Goal: Transaction & Acquisition: Download file/media

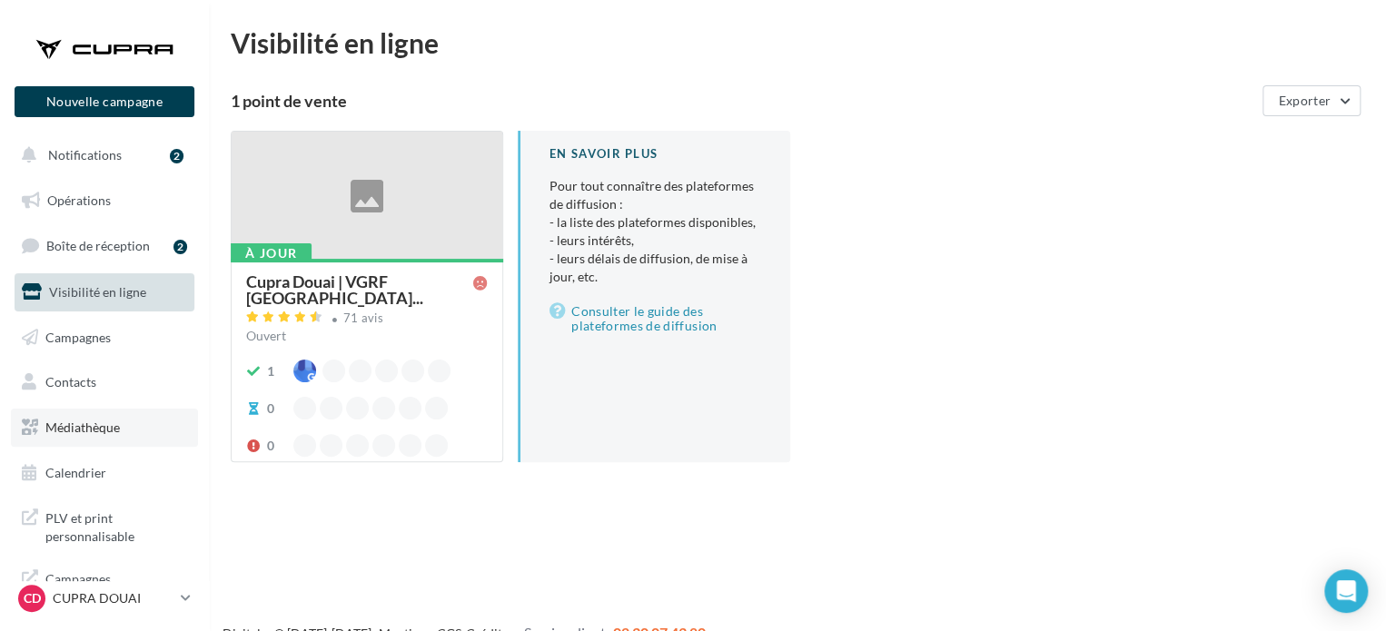
click at [48, 419] on link "Médiathèque" at bounding box center [104, 428] width 187 height 38
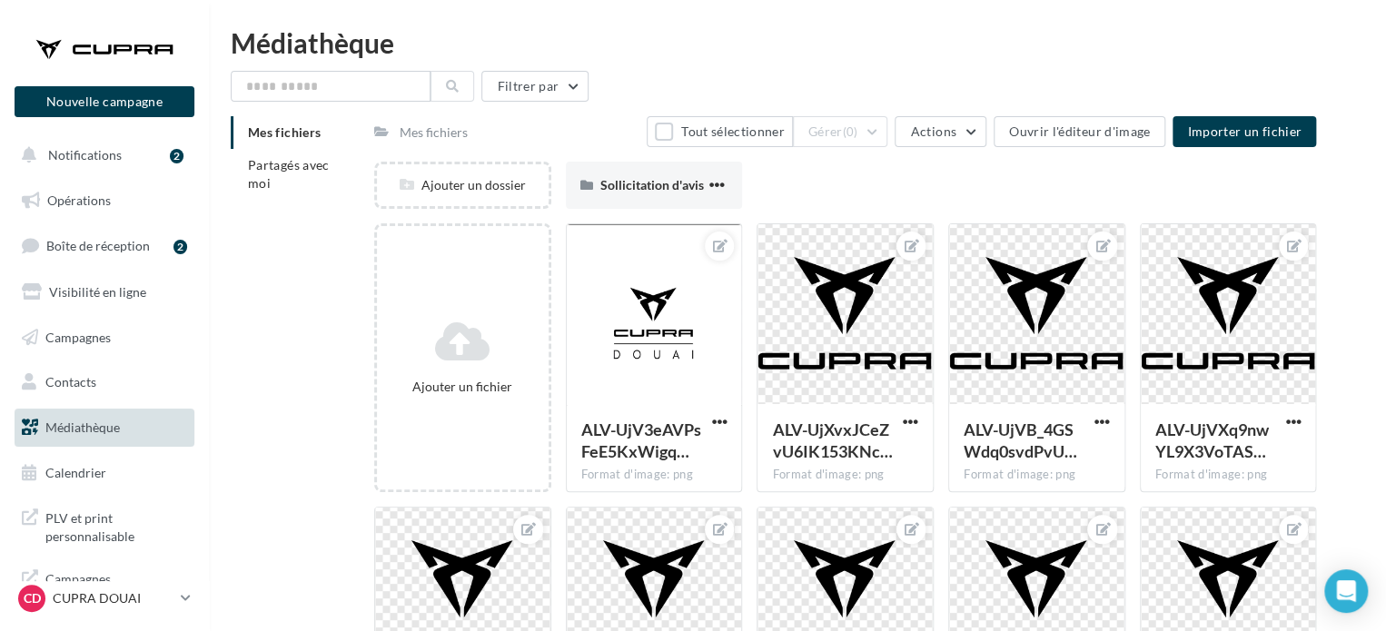
click at [315, 213] on div "Mes fichiers Partagés avec moi" at bounding box center [303, 165] width 144 height 98
click at [302, 181] on li "Partagés avec moi" at bounding box center [295, 174] width 129 height 51
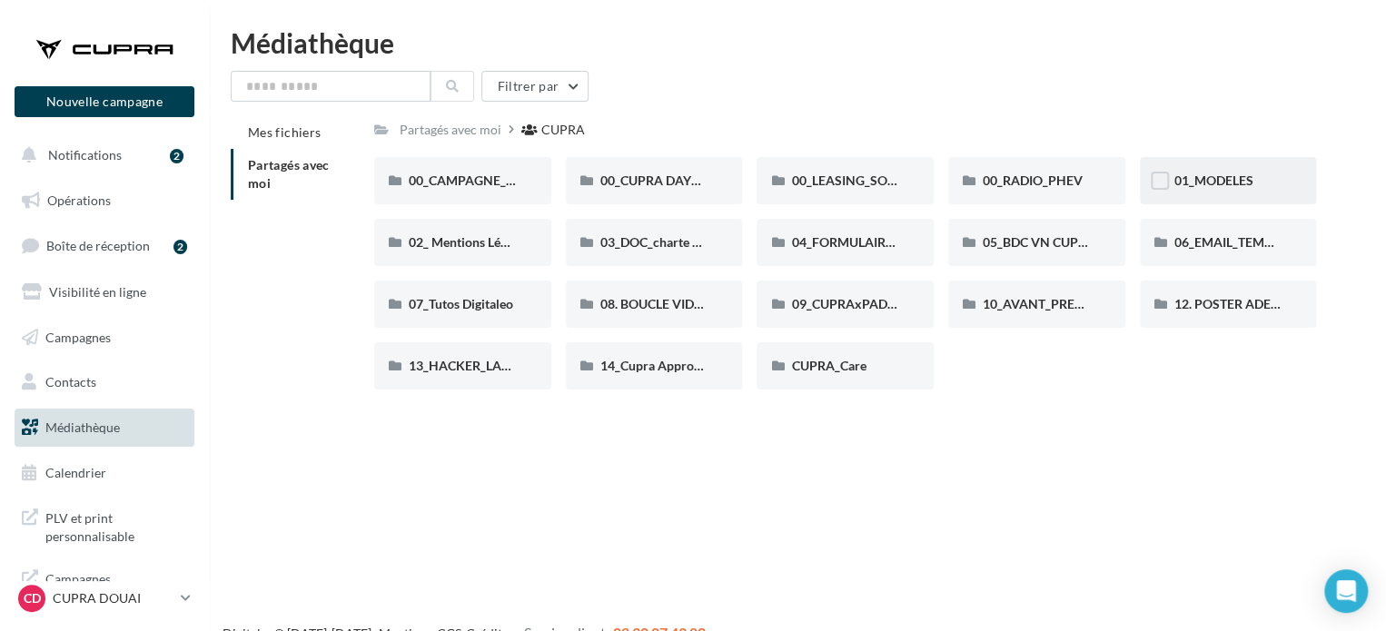
click at [1208, 174] on span "01_MODELES" at bounding box center [1214, 180] width 79 height 15
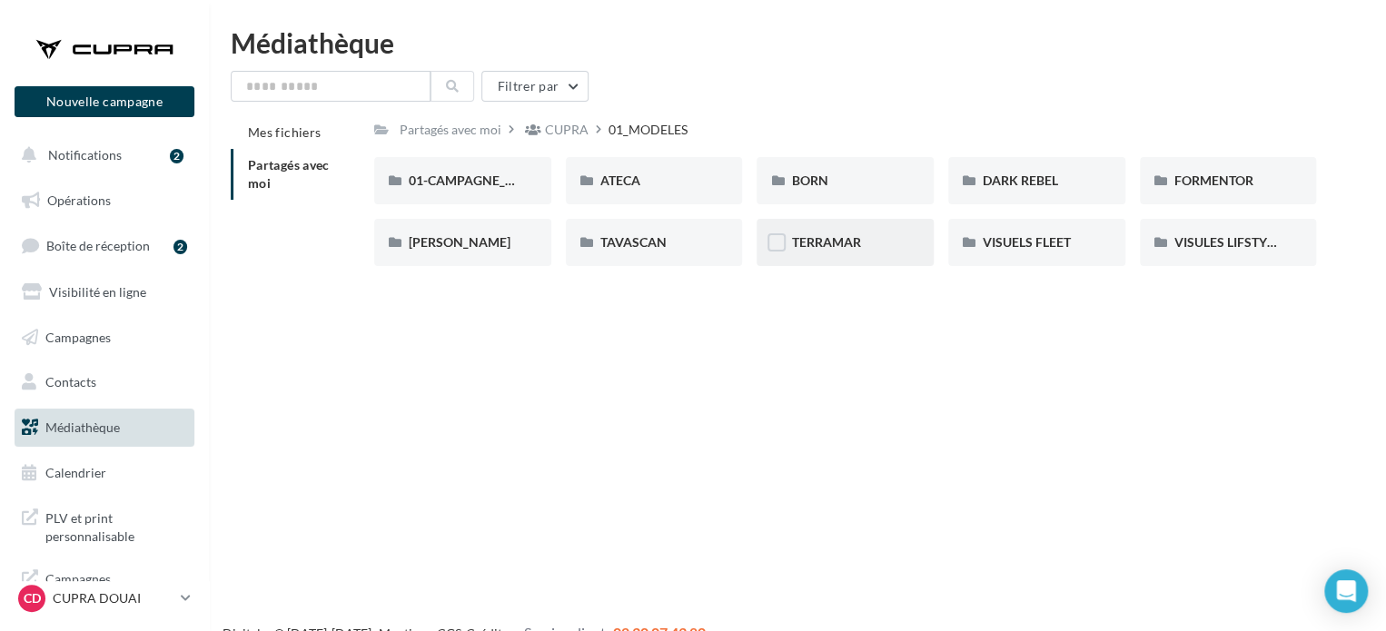
click at [828, 232] on div "TERRAMAR" at bounding box center [845, 242] width 177 height 47
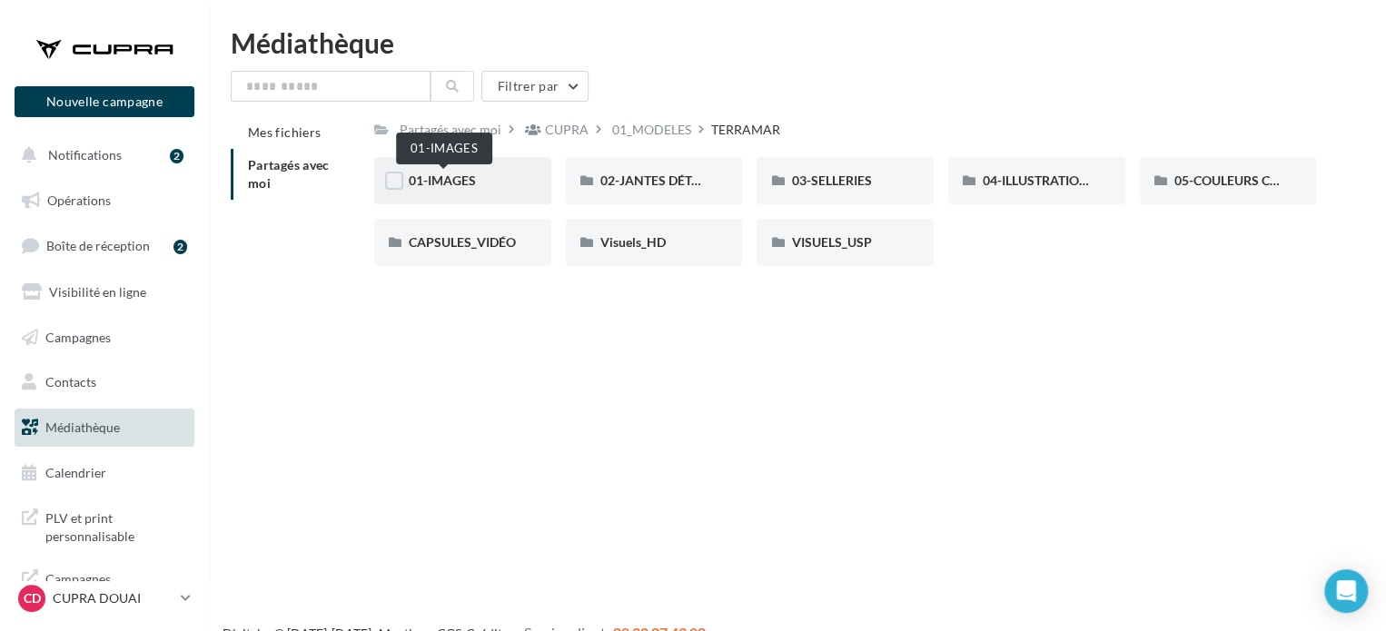
click at [458, 188] on span "01-IMAGES" at bounding box center [442, 180] width 67 height 15
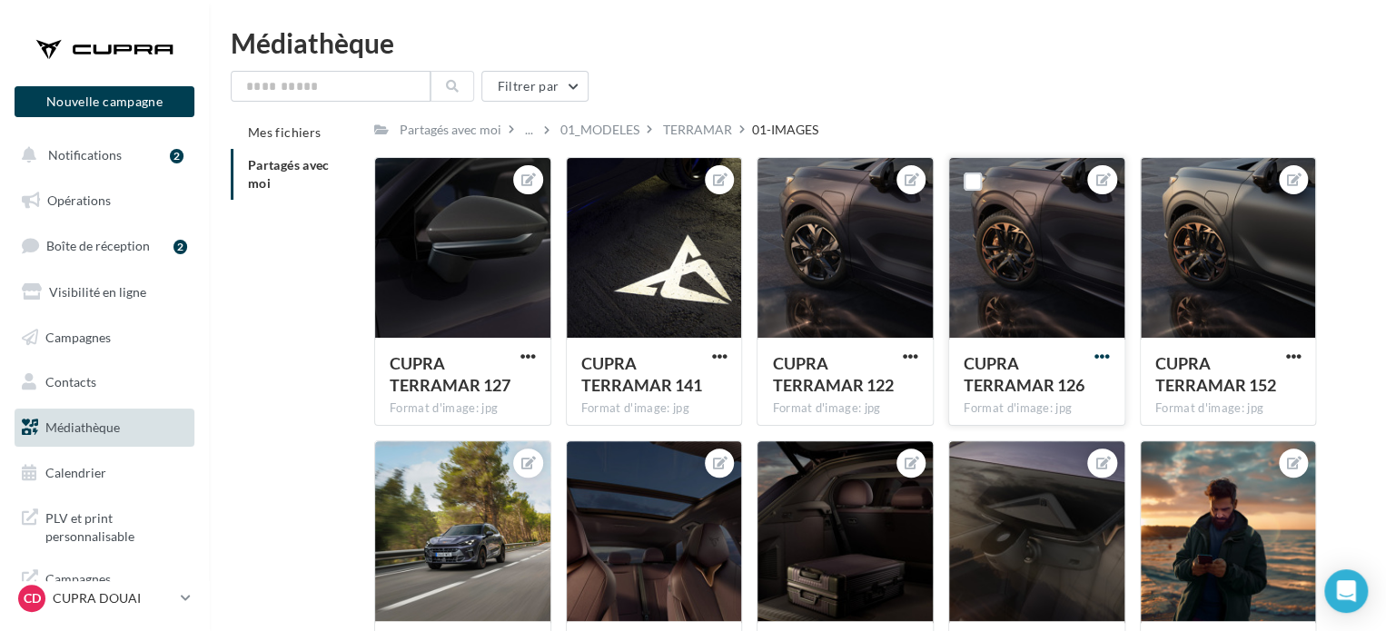
click at [1099, 354] on span "button" at bounding box center [1102, 356] width 15 height 15
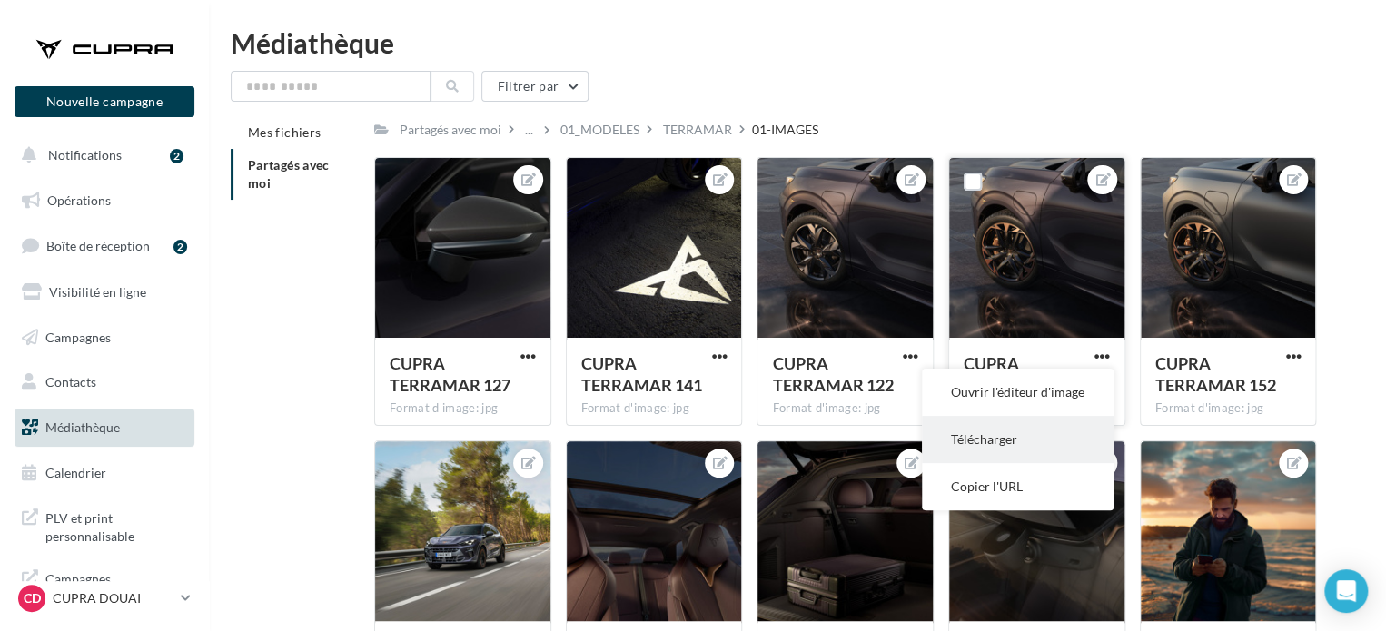
click at [1001, 443] on button "Télécharger" at bounding box center [1018, 439] width 192 height 47
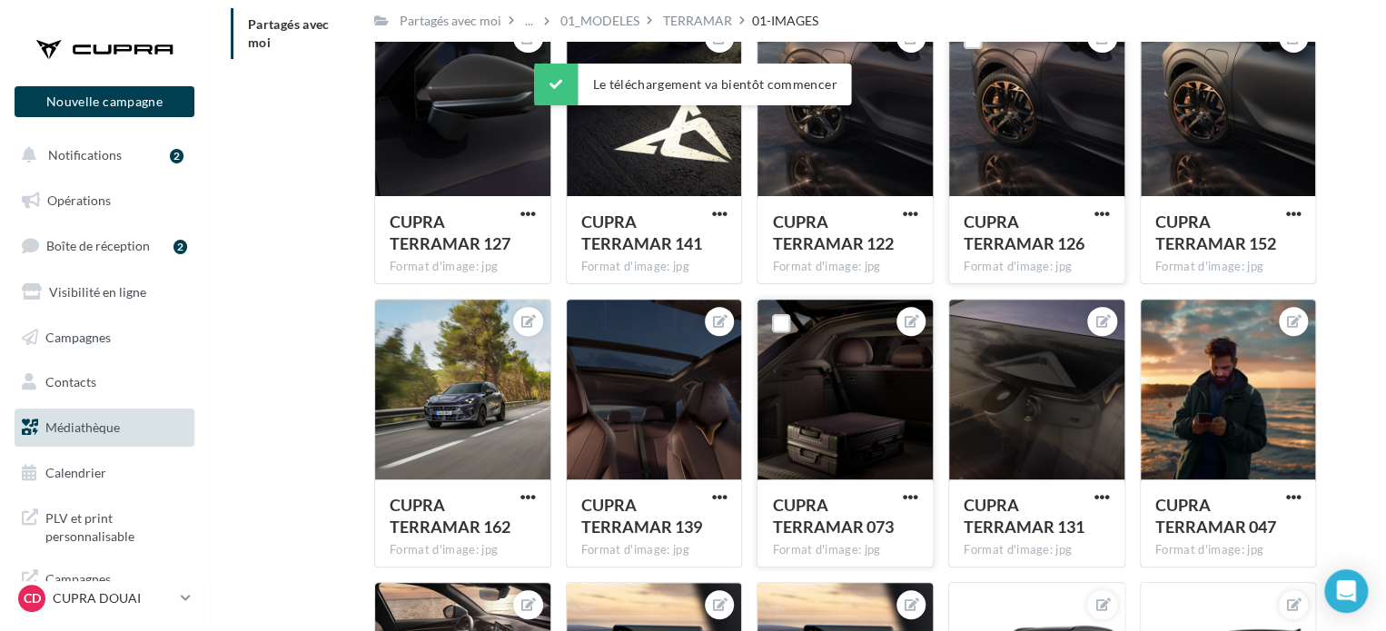
scroll to position [171, 0]
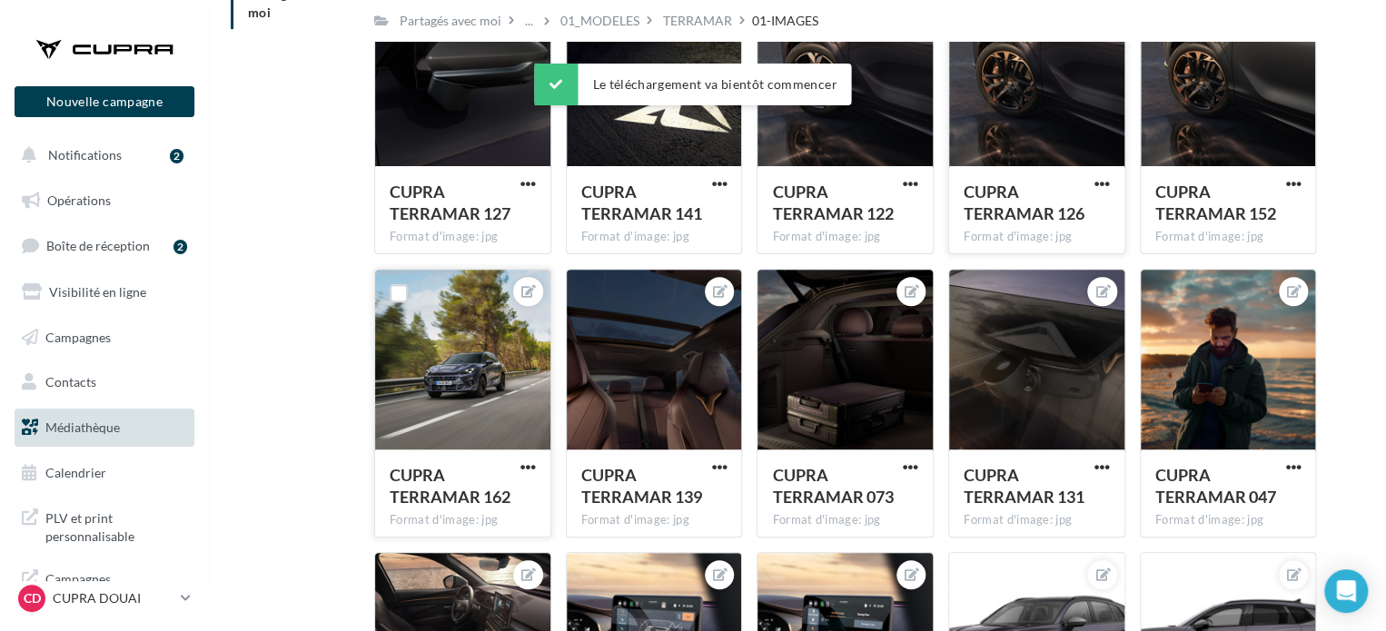
click at [506, 464] on div "CUPRA TERRAMAR 162" at bounding box center [452, 486] width 124 height 44
click at [521, 465] on span "button" at bounding box center [528, 467] width 15 height 15
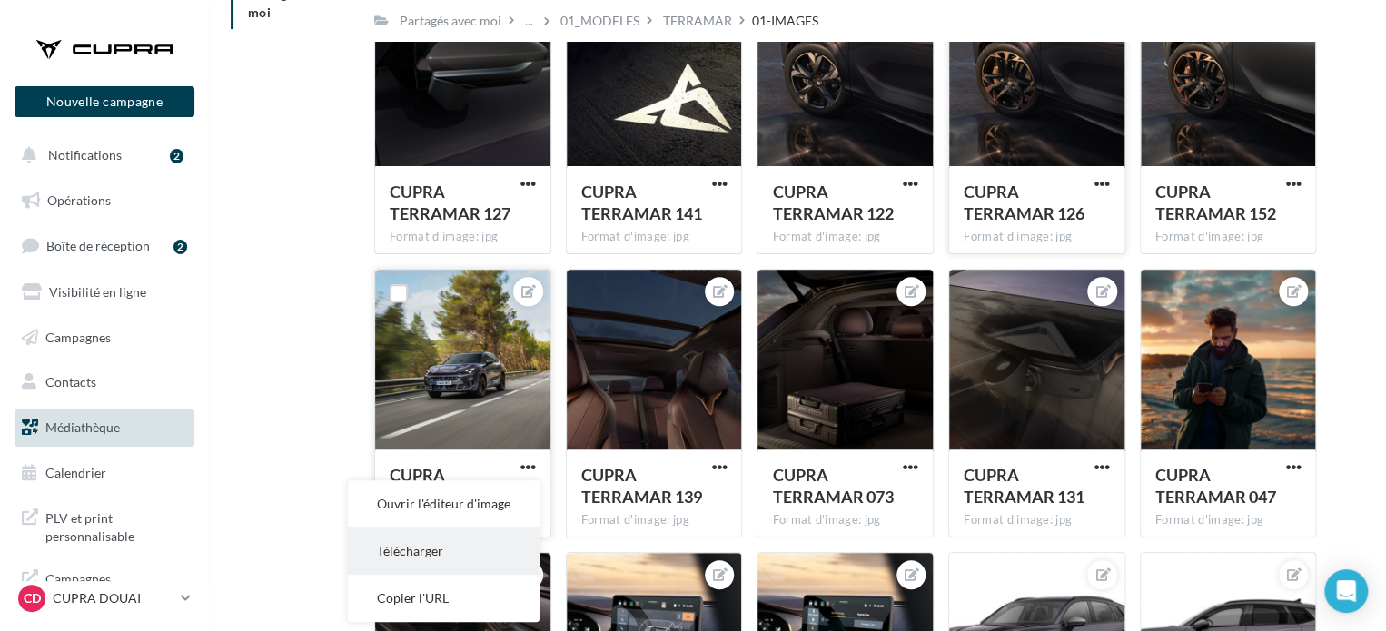
click at [443, 551] on button "Télécharger" at bounding box center [444, 551] width 192 height 47
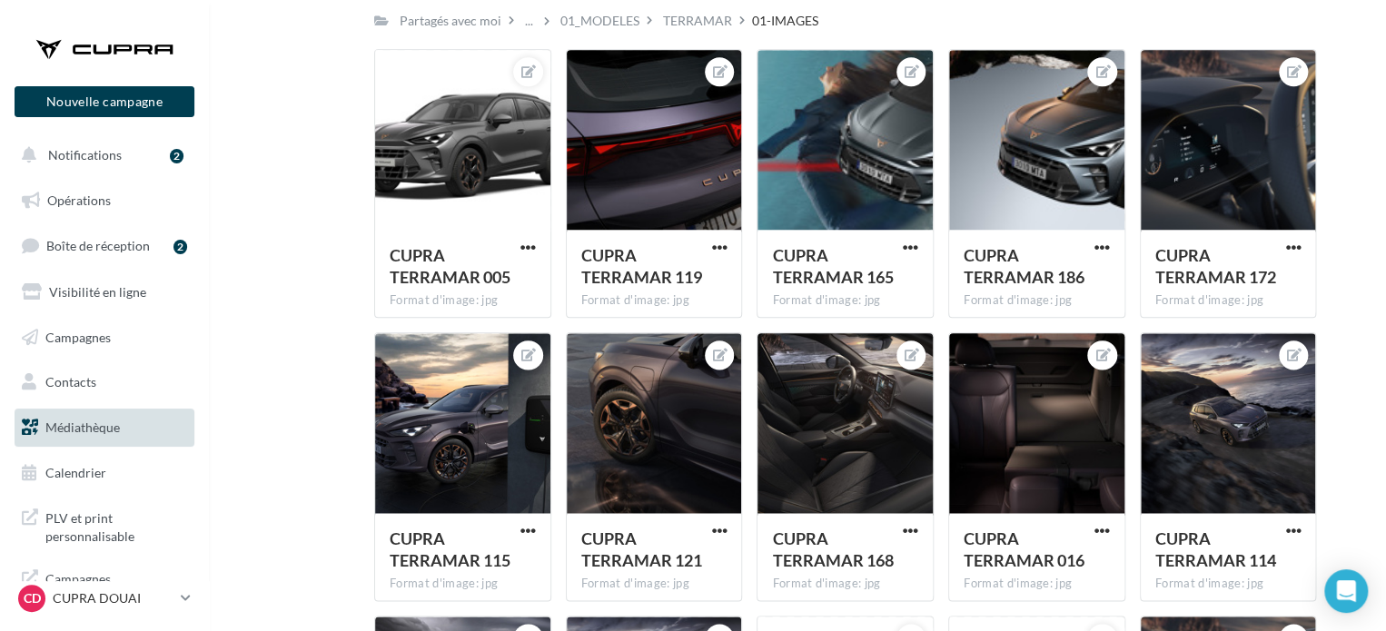
scroll to position [988, 0]
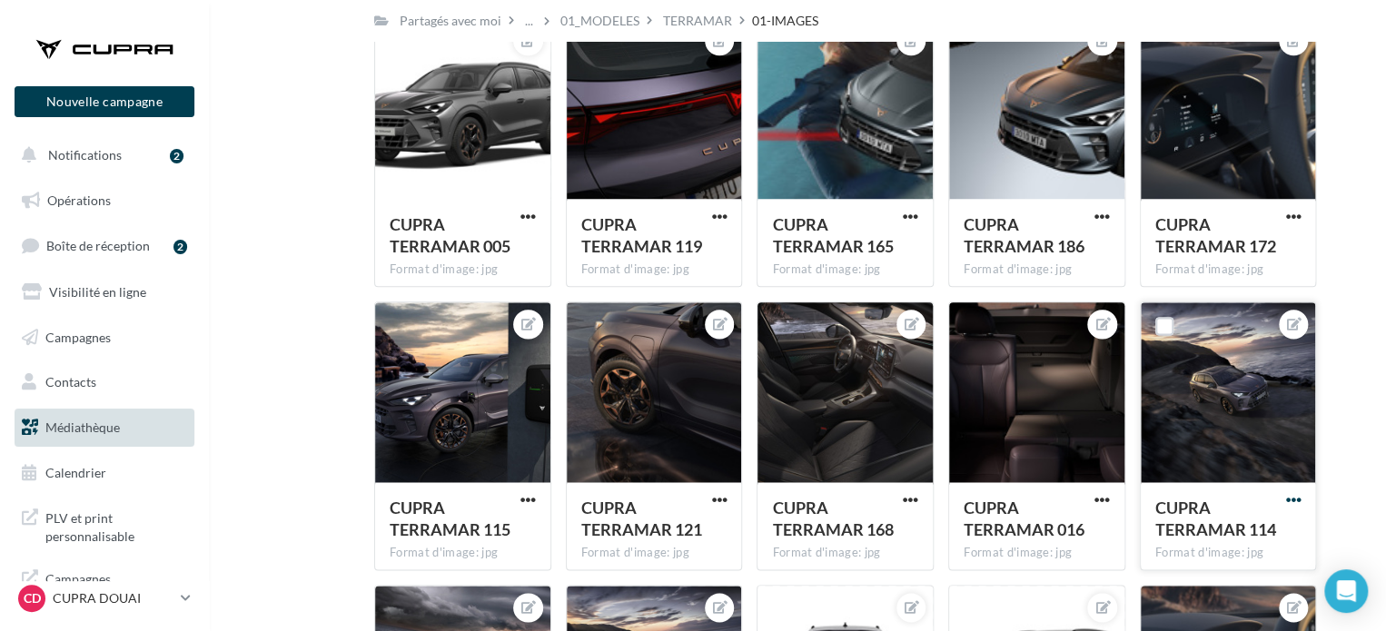
click at [1296, 495] on span "button" at bounding box center [1292, 499] width 15 height 15
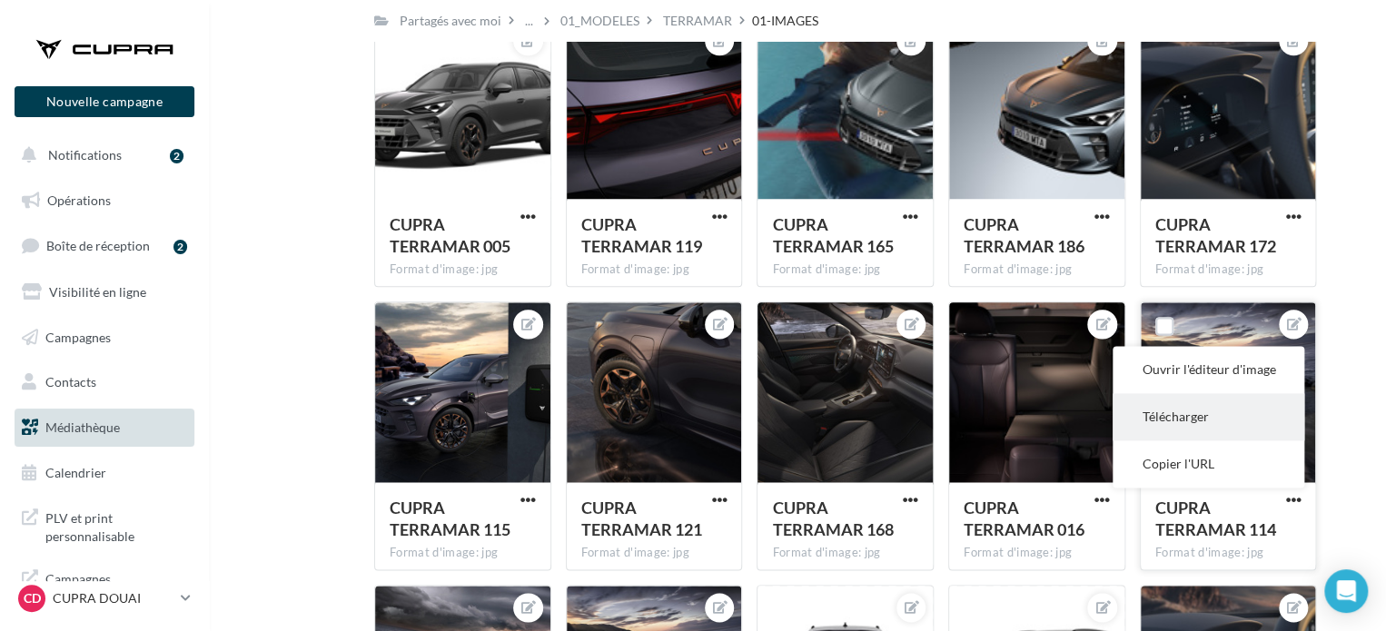
click at [1180, 407] on button "Télécharger" at bounding box center [1209, 416] width 192 height 47
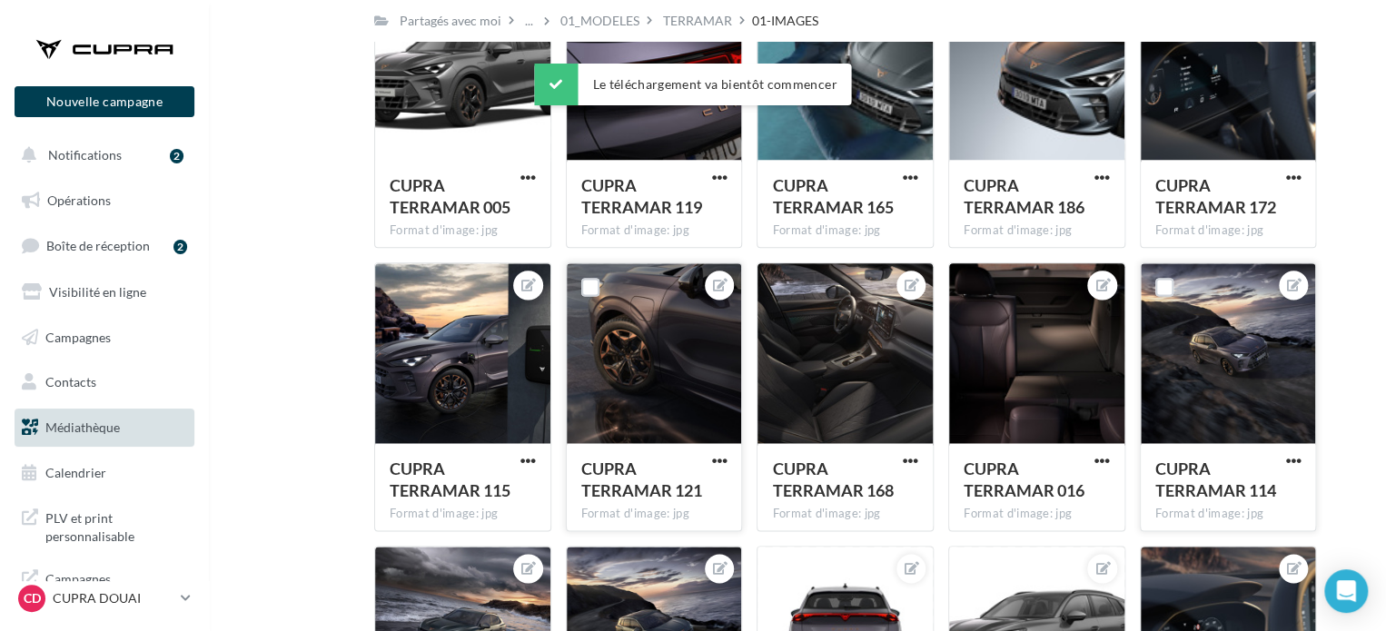
scroll to position [1170, 0]
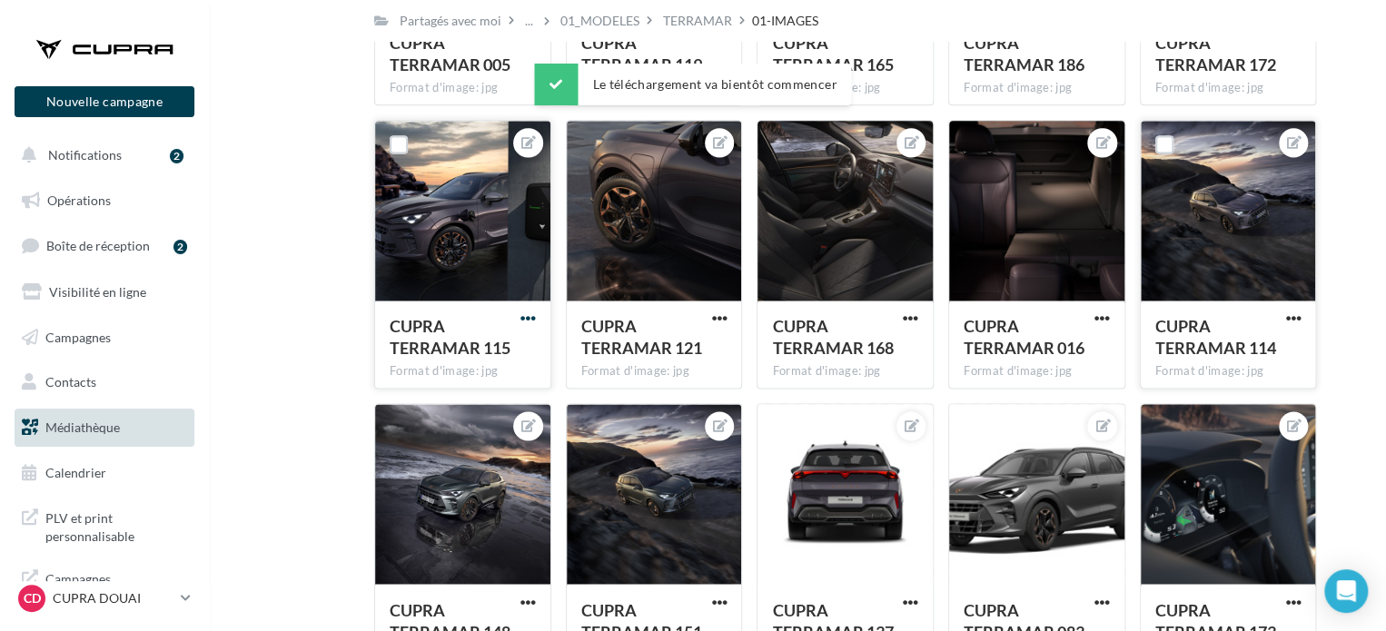
click at [521, 315] on span "button" at bounding box center [528, 318] width 15 height 15
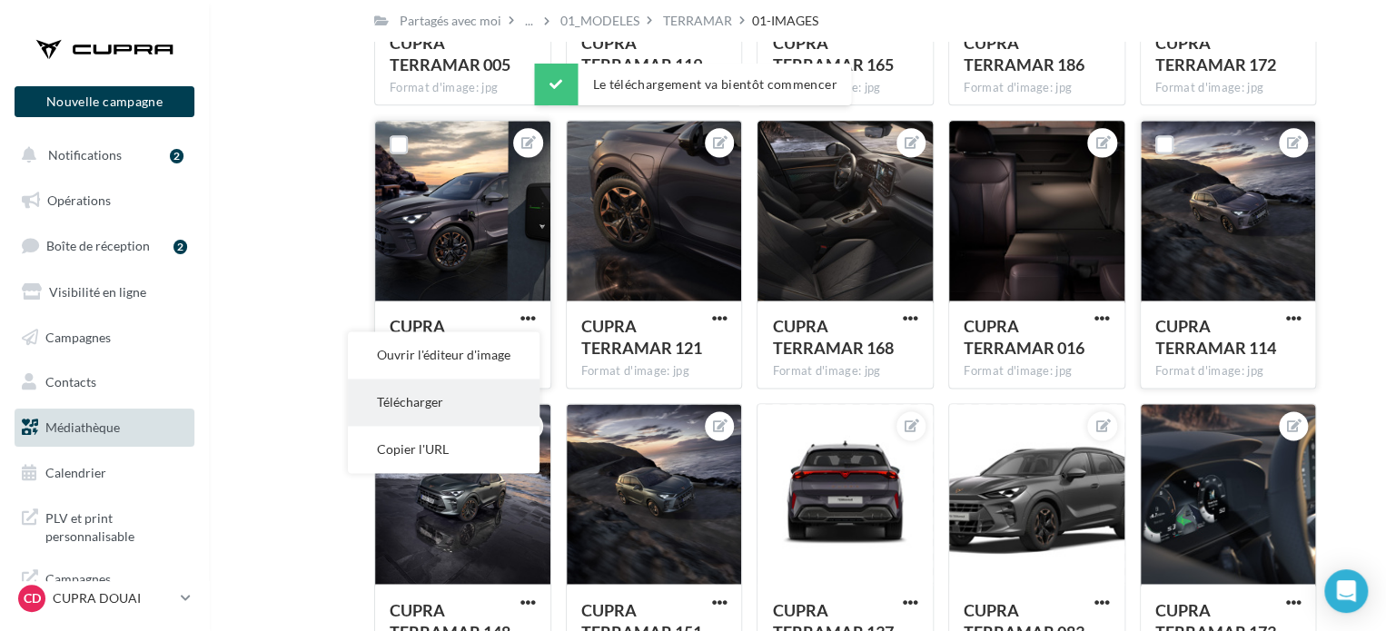
click at [422, 394] on button "Télécharger" at bounding box center [444, 402] width 192 height 47
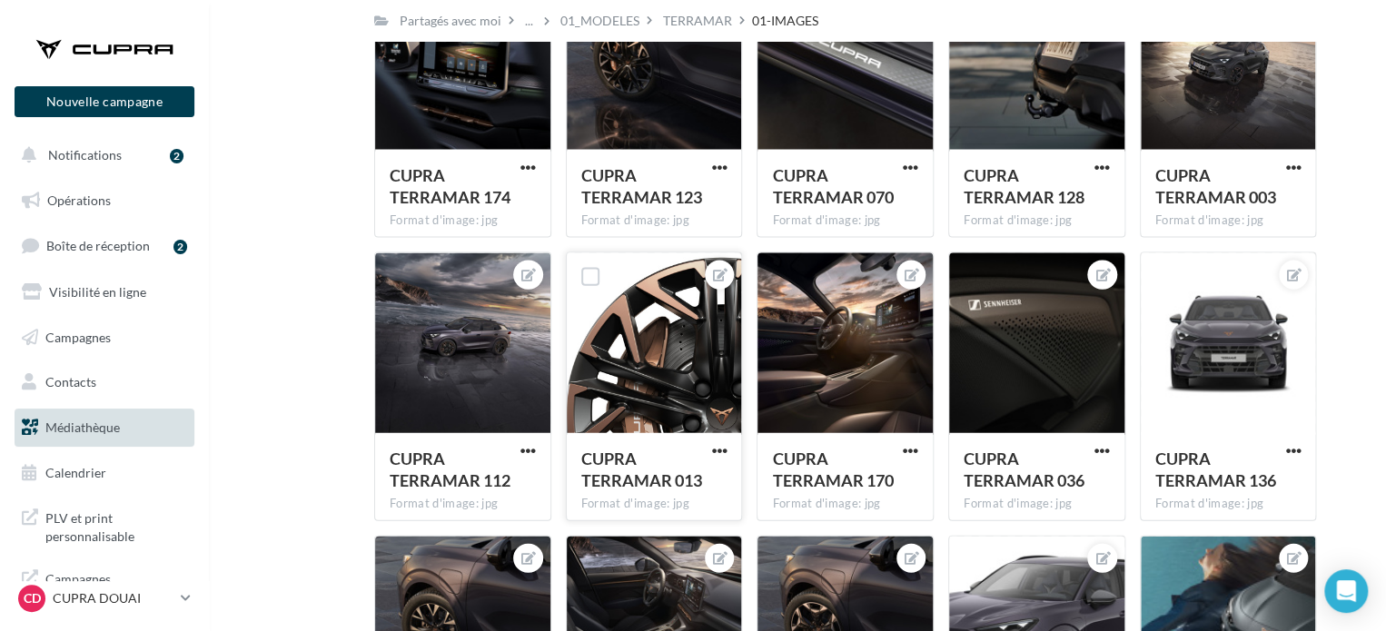
scroll to position [1897, 0]
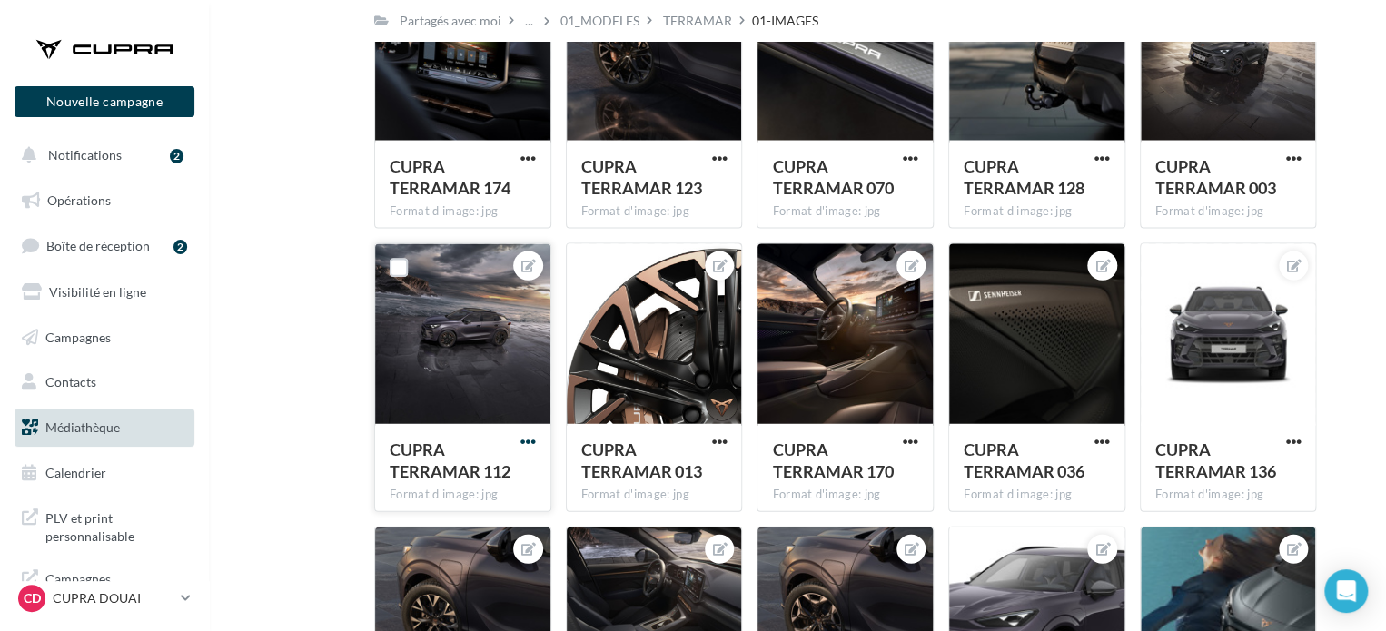
click at [527, 441] on span "button" at bounding box center [528, 441] width 15 height 15
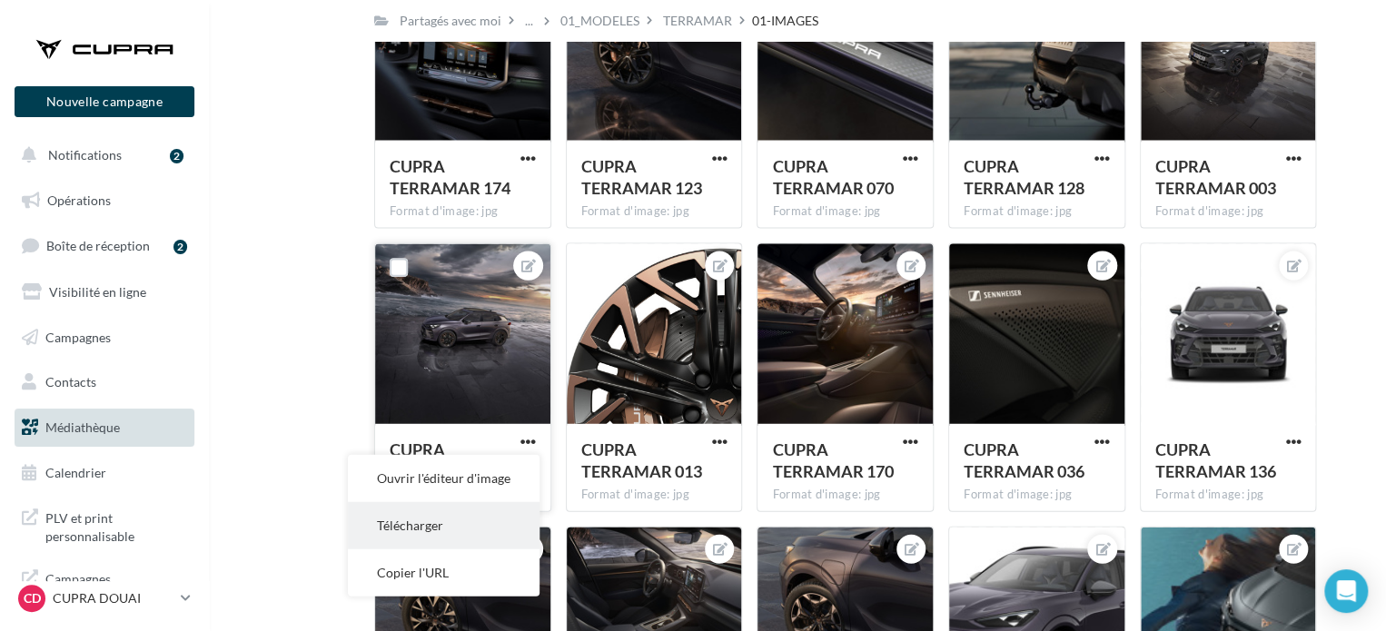
click at [445, 521] on button "Télécharger" at bounding box center [444, 525] width 192 height 47
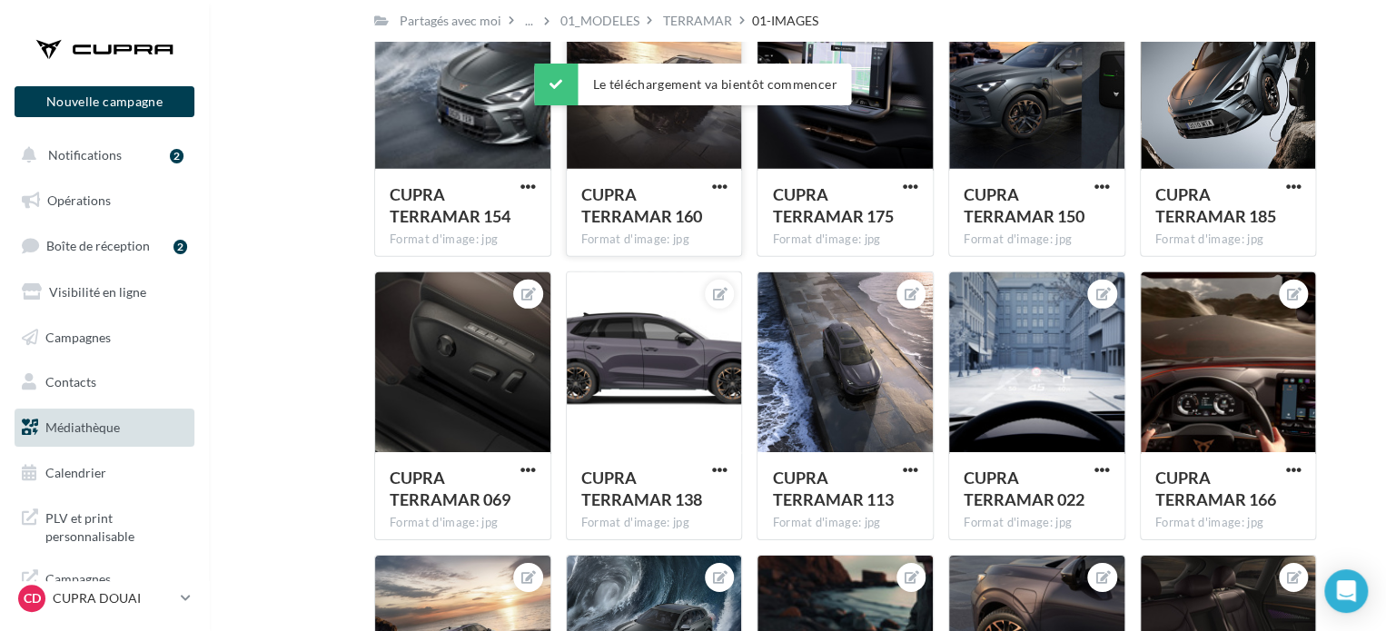
scroll to position [2528, 0]
